Goal: Task Accomplishment & Management: Use online tool/utility

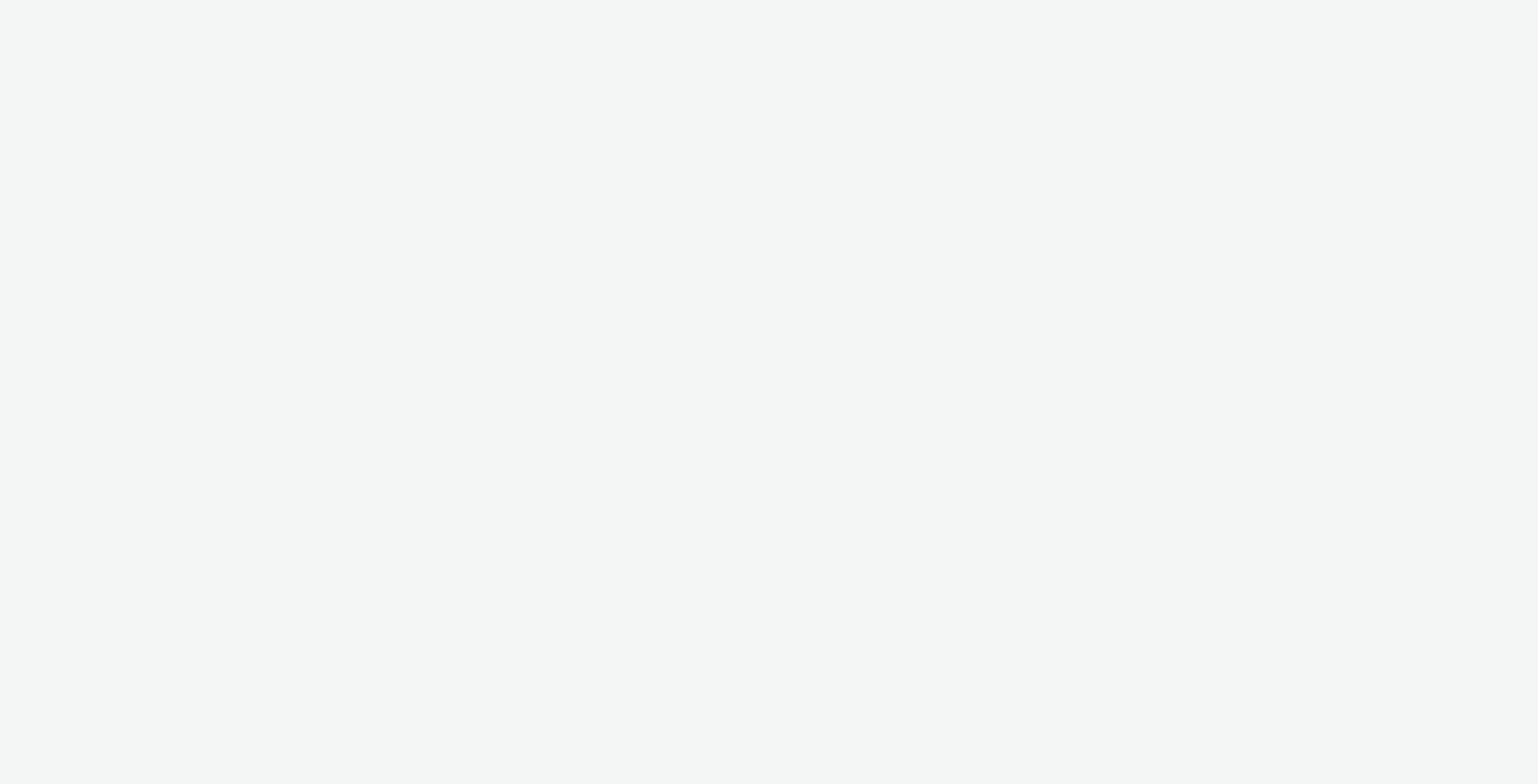
select select "79162ed7-0017-4339-93b0-3399b708648f"
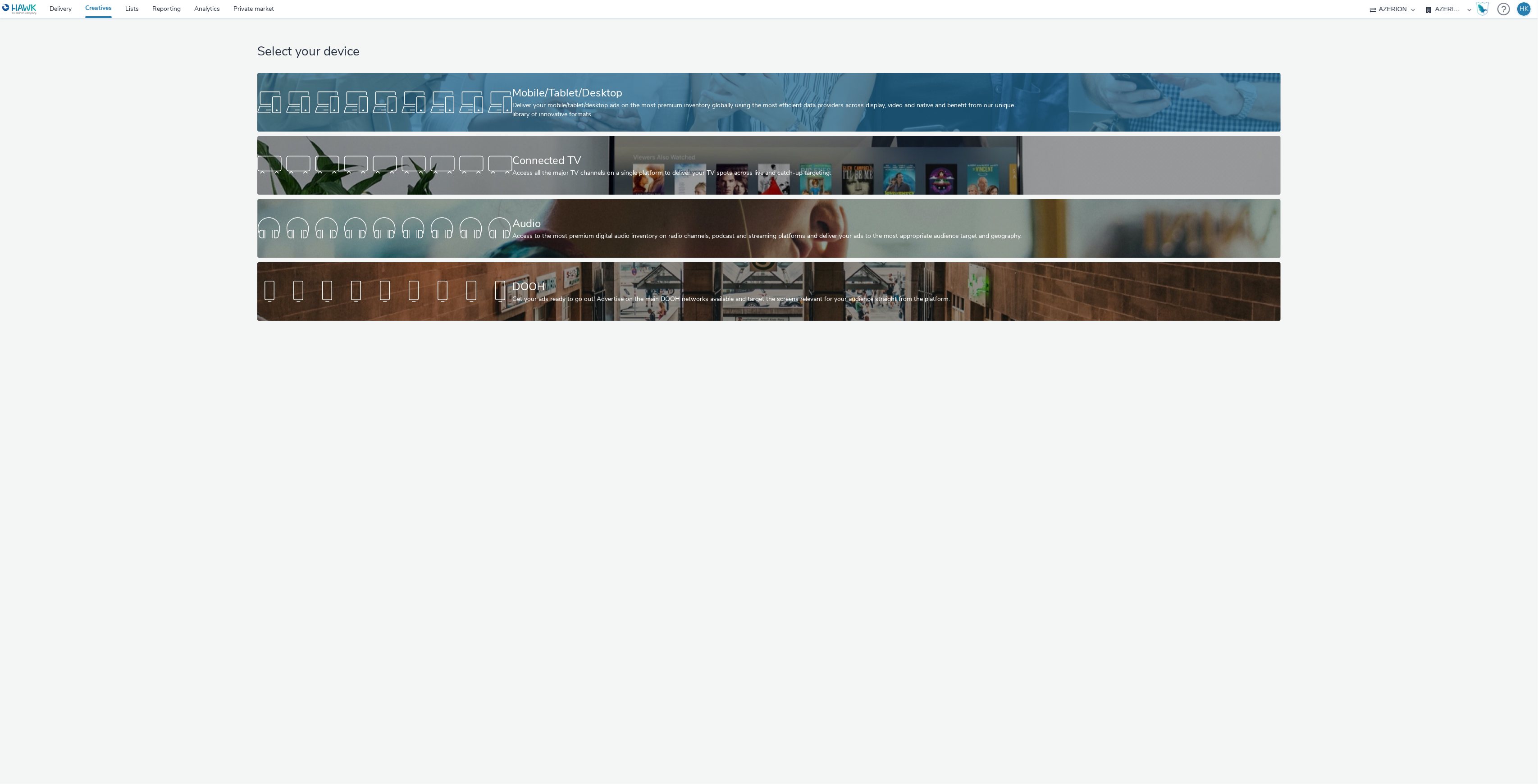
click at [615, 113] on div "Deliver your mobile/tablet/desktop ads on the most premium inventory globally u…" at bounding box center [767, 110] width 510 height 18
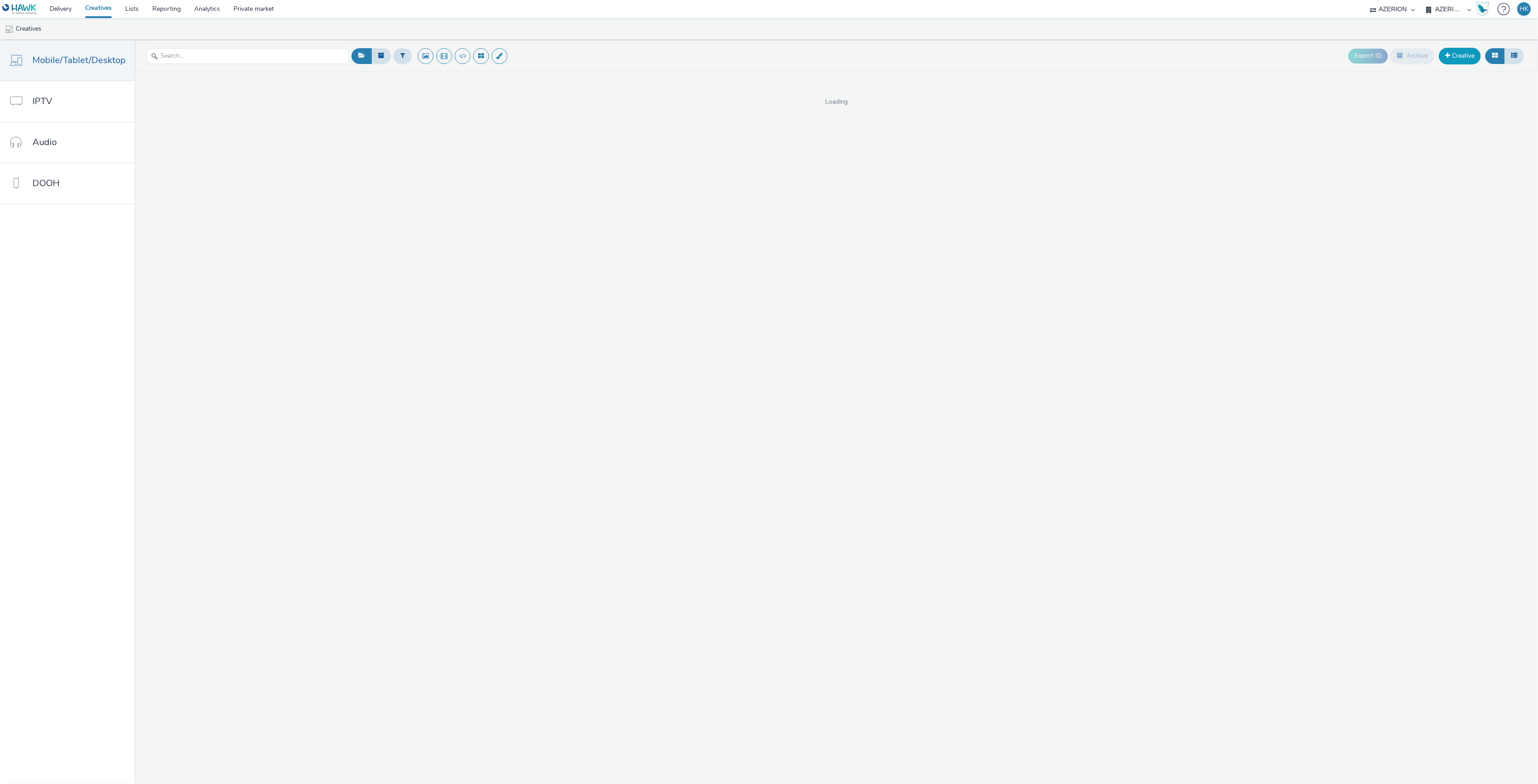
click at [1464, 53] on link "Creative" at bounding box center [1460, 56] width 42 height 16
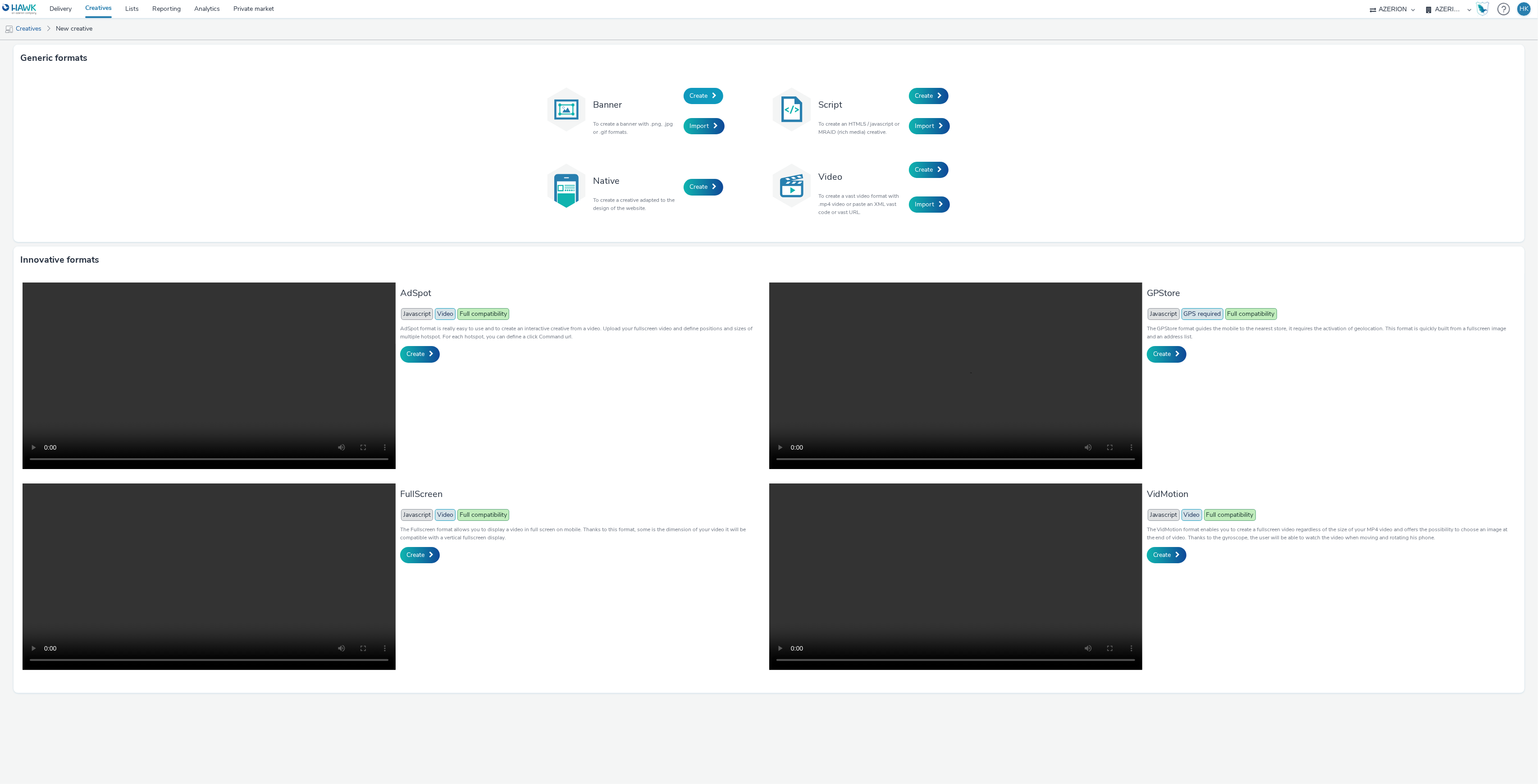
click at [698, 94] on span "Create" at bounding box center [699, 96] width 18 height 9
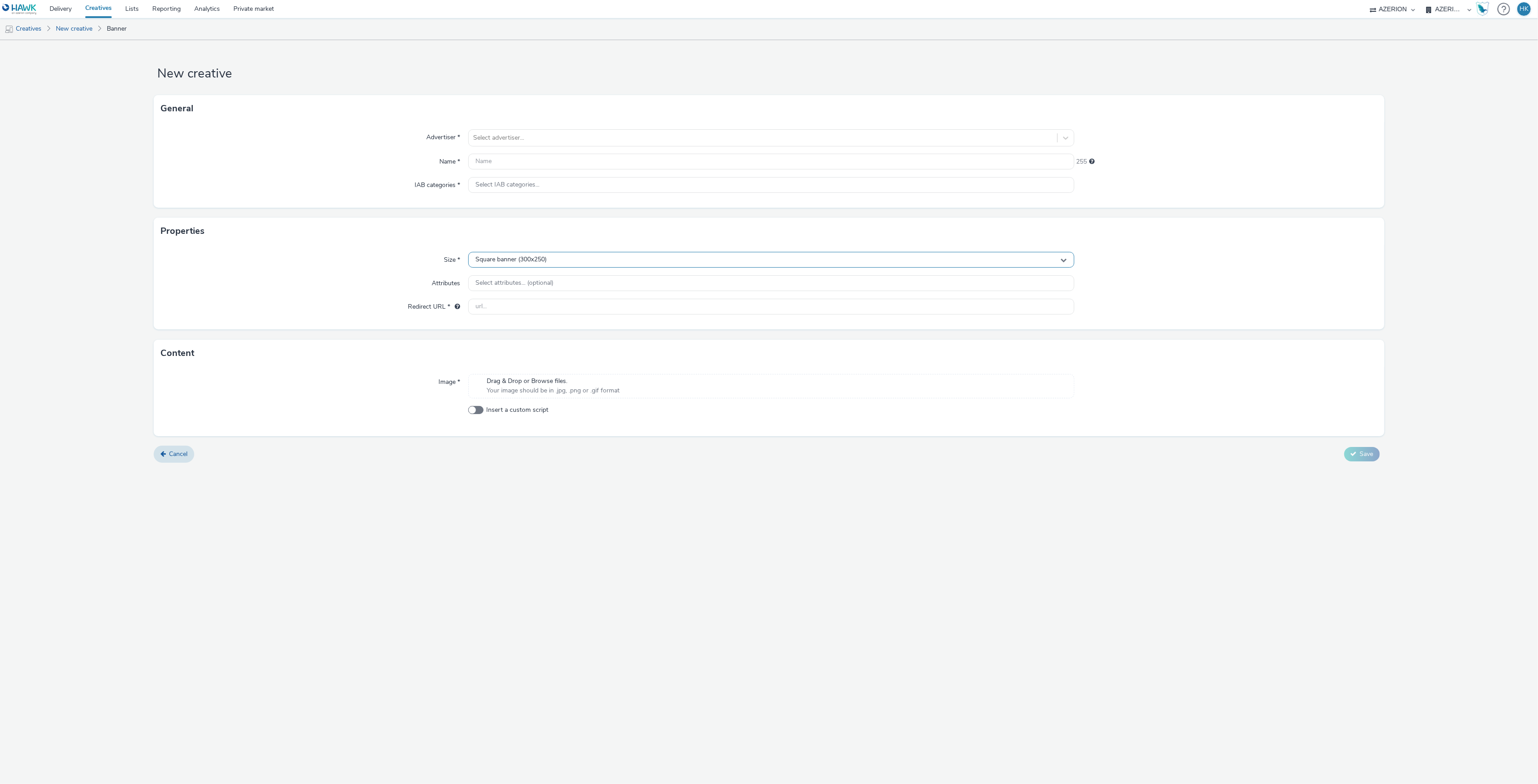
click at [559, 263] on div "Square banner (300x250)" at bounding box center [771, 259] width 606 height 16
drag, startPoint x: 548, startPoint y: 264, endPoint x: 546, endPoint y: 271, distance: 7.3
click at [547, 264] on div "Square banner (300x250)" at bounding box center [771, 259] width 606 height 16
click at [545, 258] on span "Square banner (300x250)" at bounding box center [511, 259] width 71 height 7
click at [534, 283] on input "text" at bounding box center [771, 278] width 604 height 16
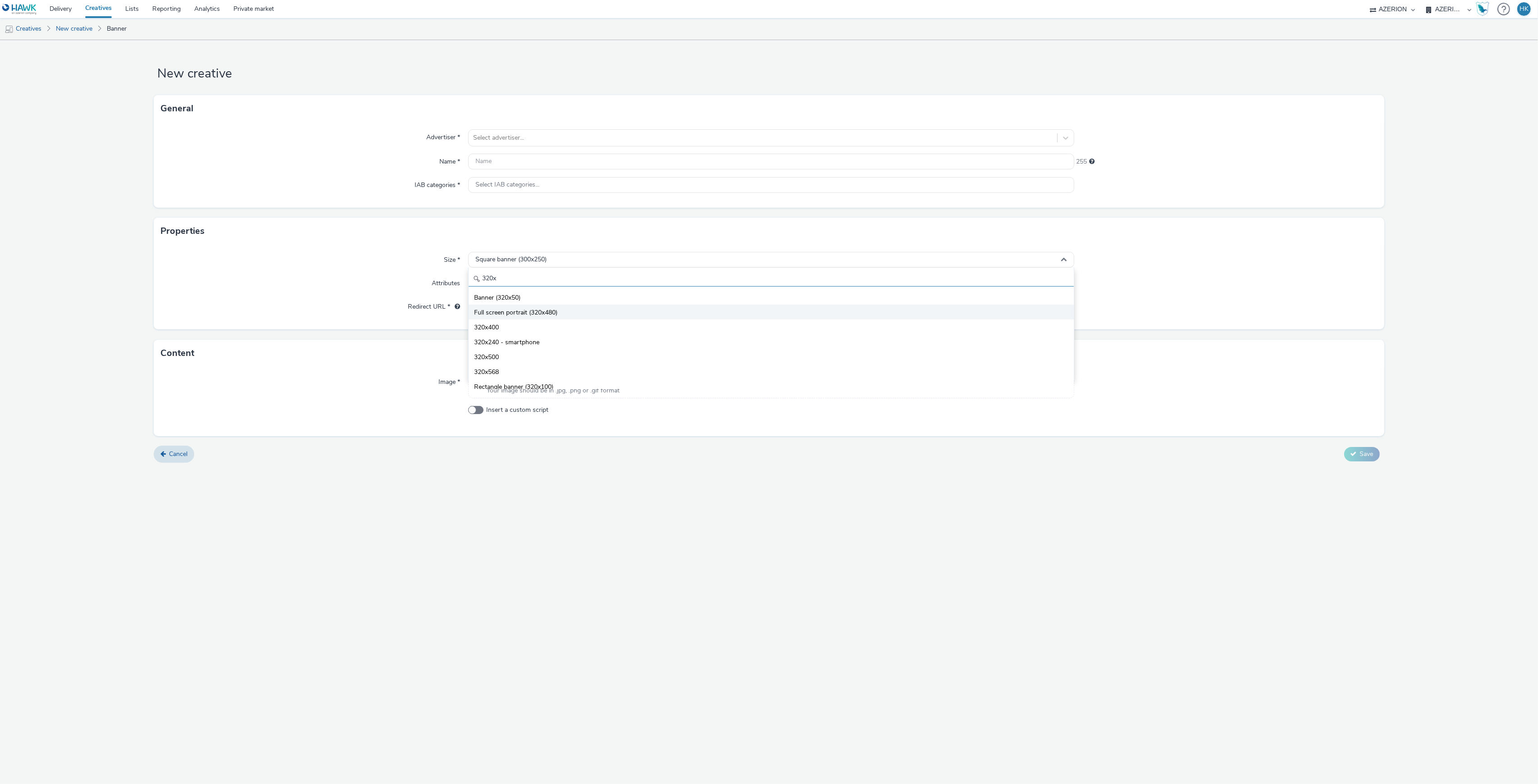
type input "320x"
click at [570, 307] on li "Full screen portrait (320x480)" at bounding box center [771, 312] width 604 height 15
click at [593, 395] on span "Your image should be in .jpg, .png or .gif format" at bounding box center [553, 390] width 133 height 9
click at [566, 307] on input "text" at bounding box center [771, 306] width 606 height 16
paste input "[URL][DOMAIN_NAME][PERSON_NAME]"
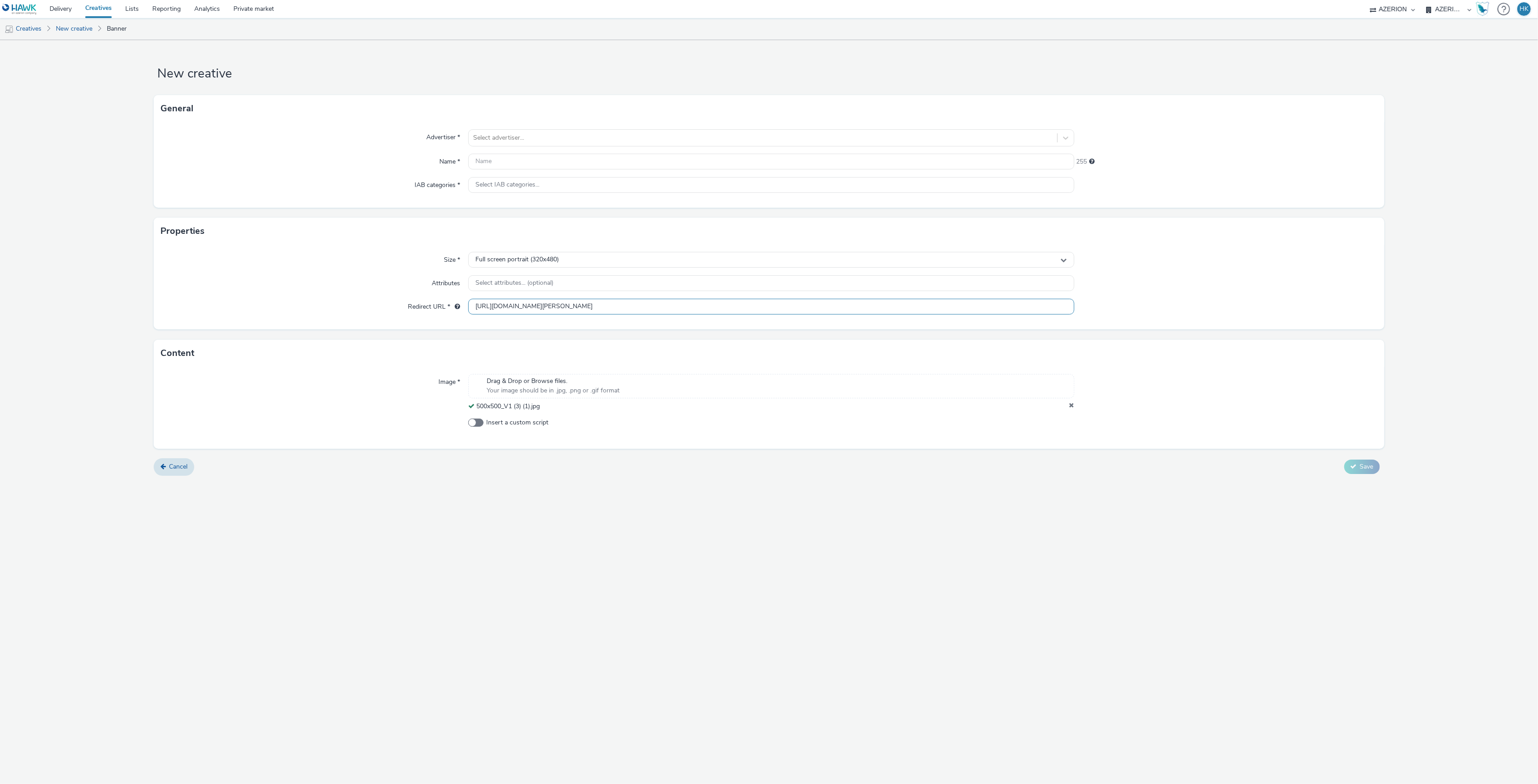
type input "[URL][DOMAIN_NAME][PERSON_NAME]"
drag, startPoint x: 611, startPoint y: 127, endPoint x: 582, endPoint y: 153, distance: 38.9
click at [609, 130] on div "Advertiser * Select advertiser... Name * 255 IAB categories * Select IAB catego…" at bounding box center [768, 165] width 1230 height 85
click at [583, 140] on div at bounding box center [762, 138] width 579 height 11
type input "hey"
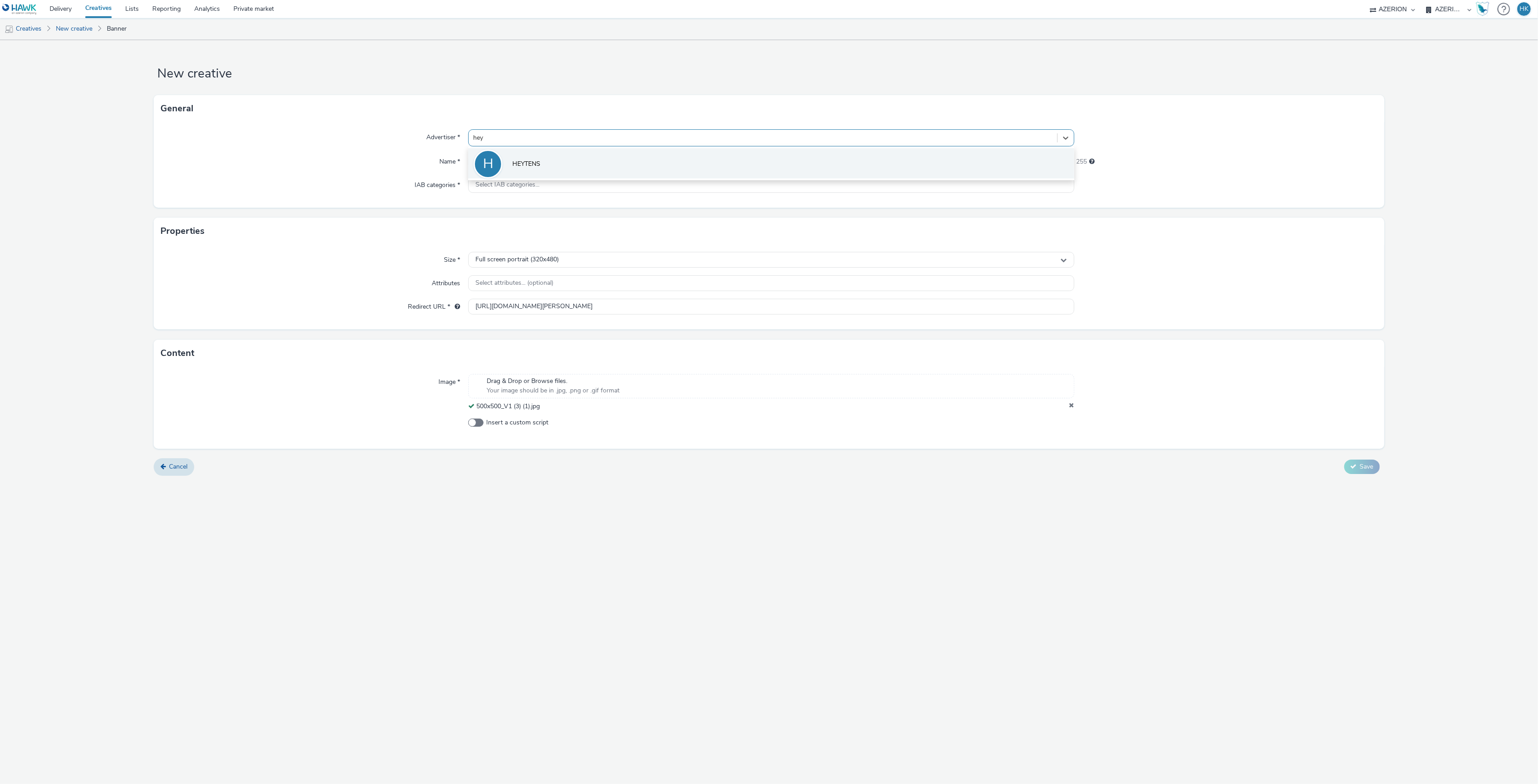
click at [552, 159] on li "H [PERSON_NAME]" at bounding box center [771, 163] width 606 height 30
click at [549, 168] on input "text" at bounding box center [771, 161] width 606 height 16
paste input "Opportunity FR_CMIMedia_HEYTENS_Plaisir_Oct_2025"
drag, startPoint x: 513, startPoint y: 159, endPoint x: 422, endPoint y: 159, distance: 91.0
click at [422, 159] on div "Name * Opportunity FR_CMIMedia_HEYTENS_Plaisir_Oct_2025 206" at bounding box center [769, 161] width 1216 height 16
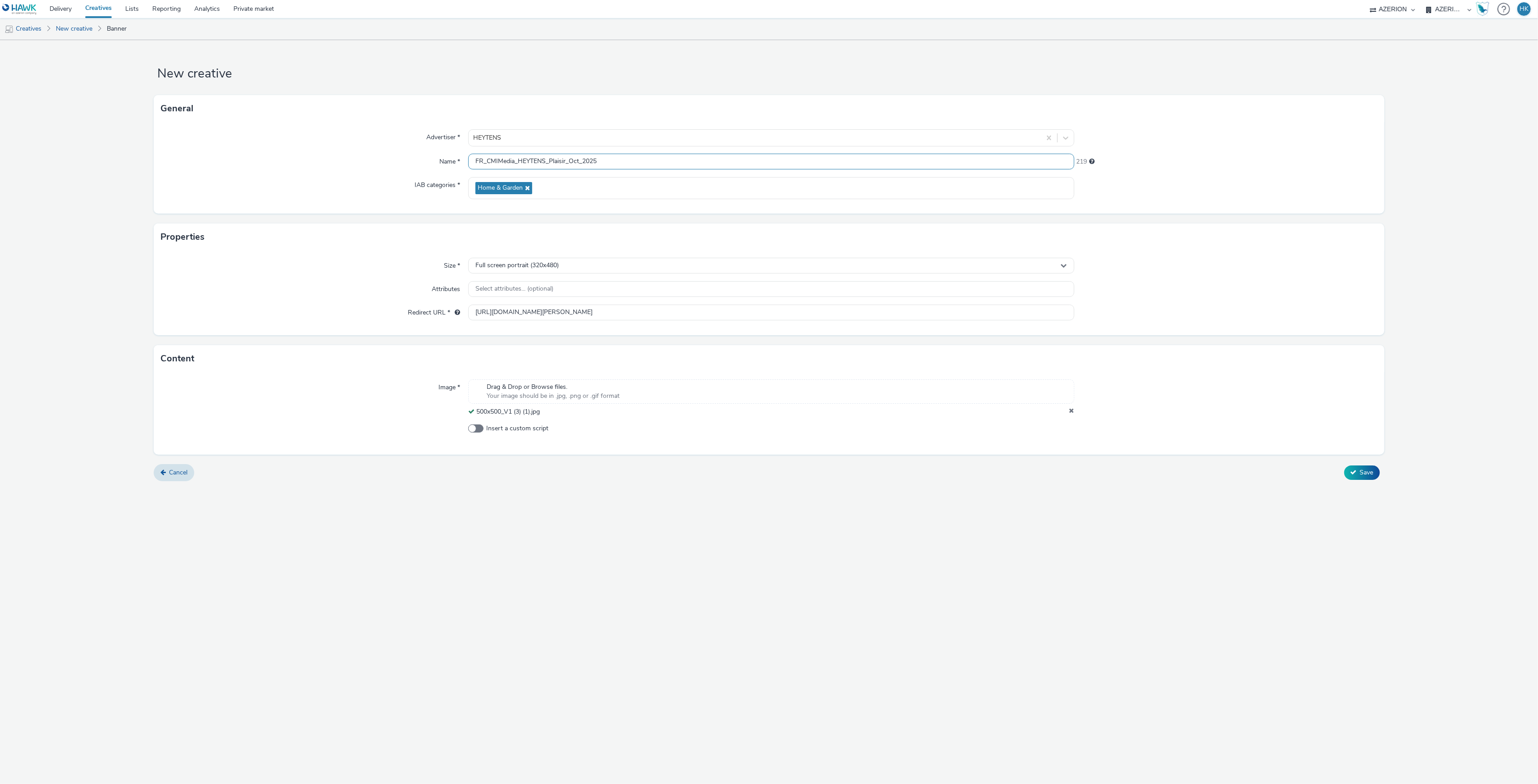
click at [681, 164] on input "FR_CMIMedia_HEYTENS_Plaisir_Oct_2025" at bounding box center [771, 161] width 606 height 16
type input "FR_CMIMedia_HEYTENS_Plaisir_Oct_2025 | Interstitial"
click at [1370, 470] on span "Save" at bounding box center [1366, 472] width 14 height 9
